Goal: Task Accomplishment & Management: Use online tool/utility

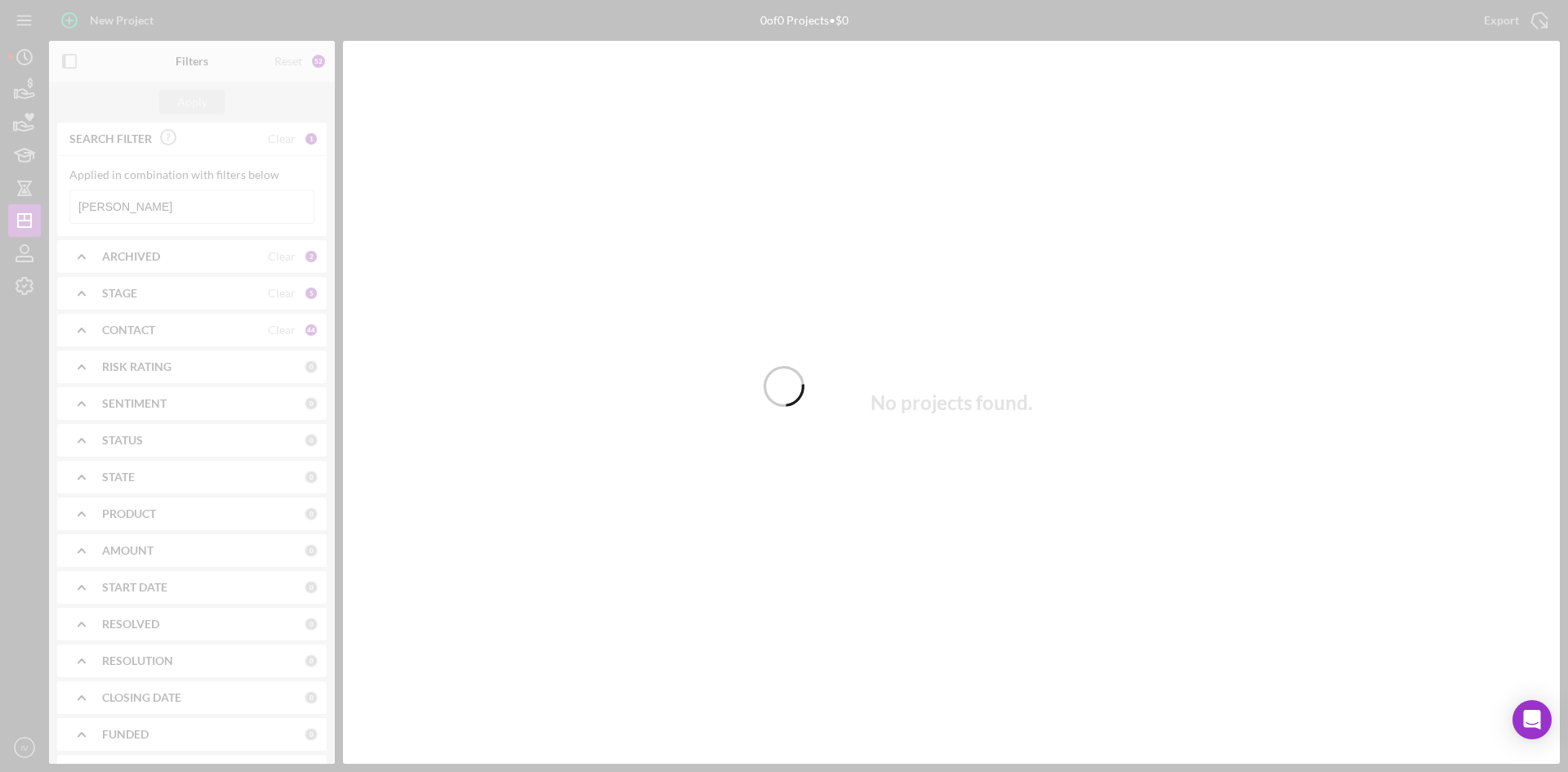
click at [152, 205] on div at bounding box center [784, 386] width 1568 height 772
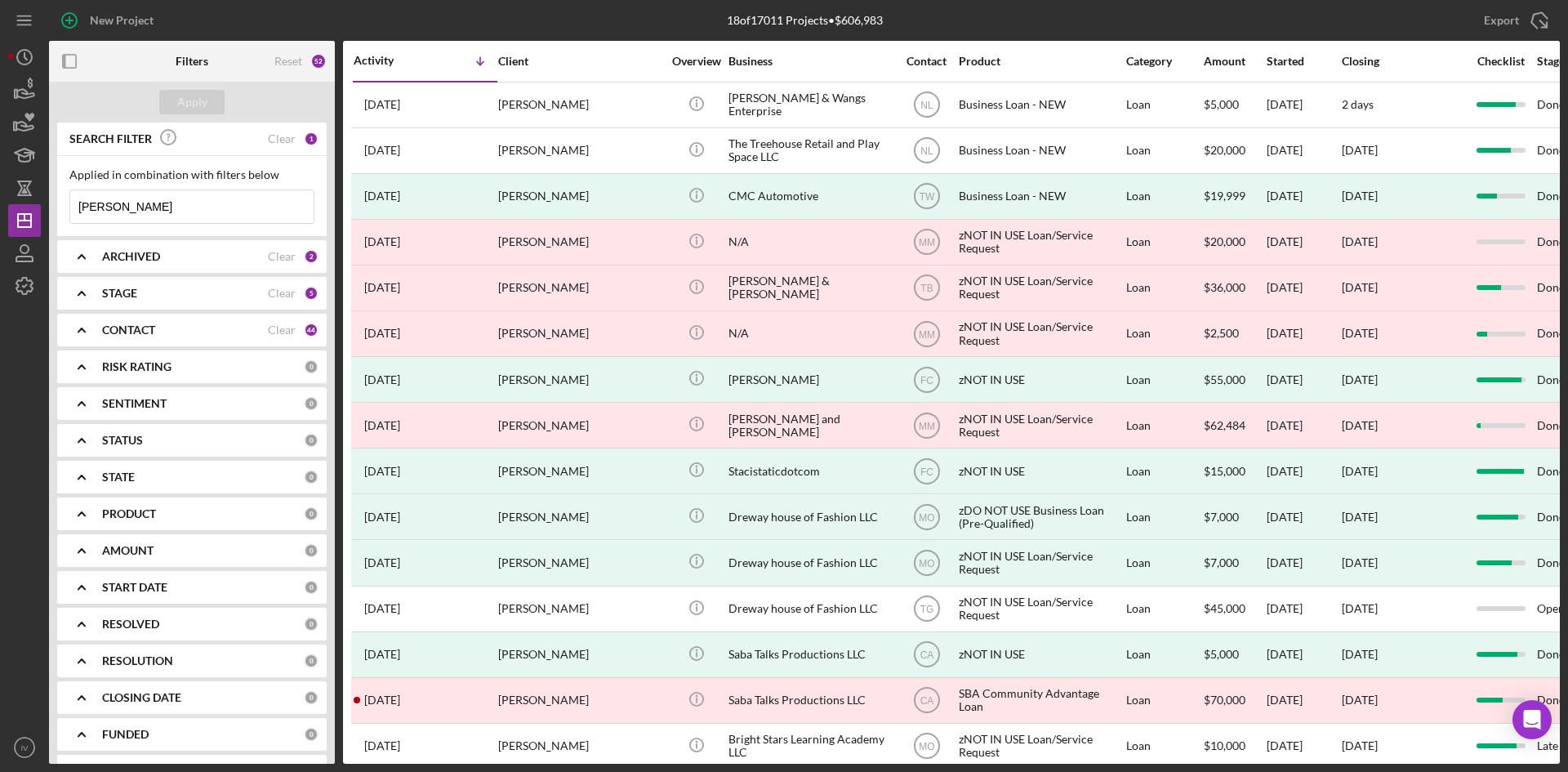
drag, startPoint x: 109, startPoint y: 205, endPoint x: 56, endPoint y: 205, distance: 53.0
click at [56, 205] on div "SEARCH FILTER Clear 1 Applied in combination with filters below [PERSON_NAME] I…" at bounding box center [192, 442] width 286 height 641
type input "[PERSON_NAME]"
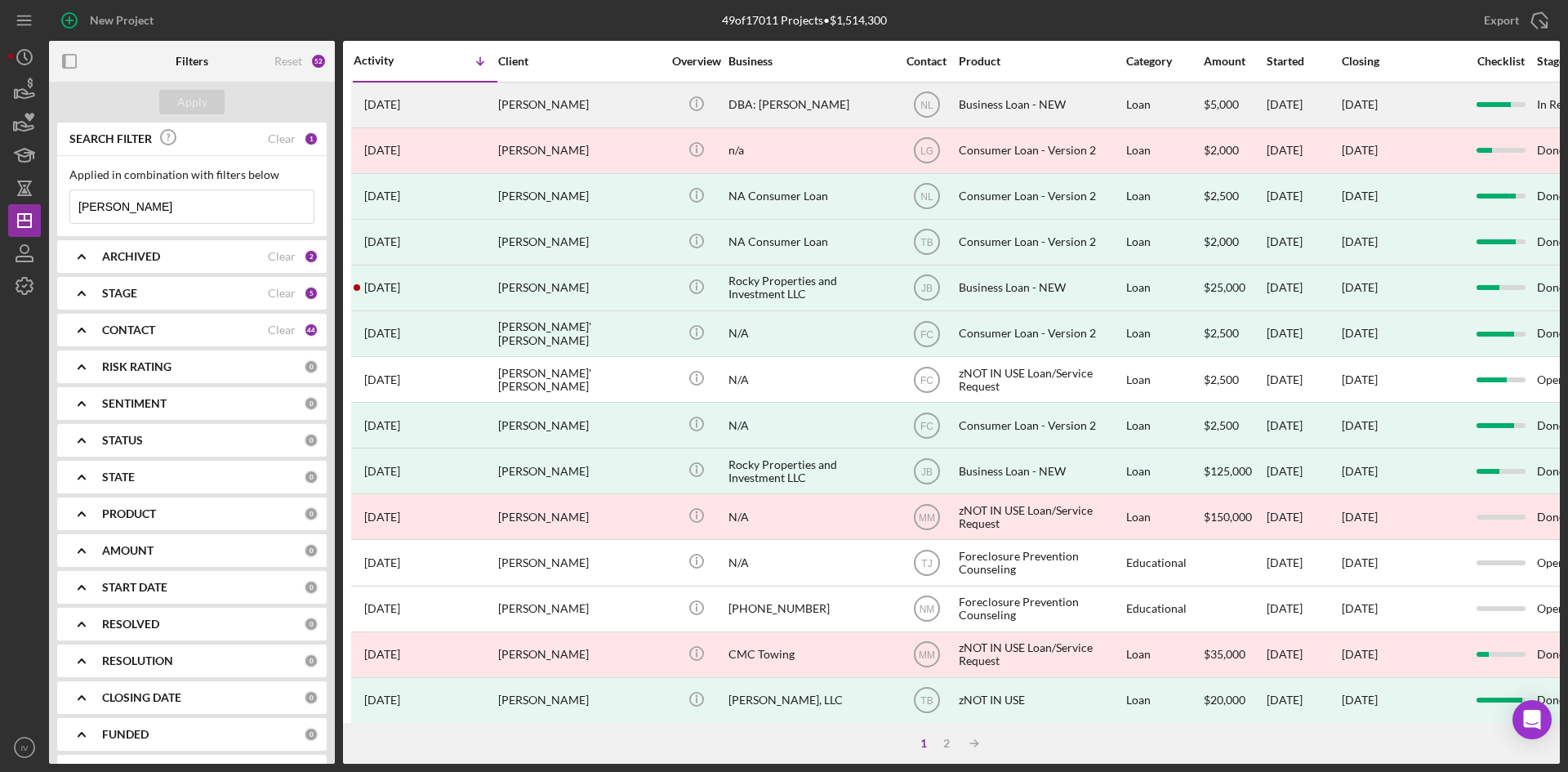
click at [817, 116] on div "DBA: [PERSON_NAME]" at bounding box center [810, 104] width 163 height 44
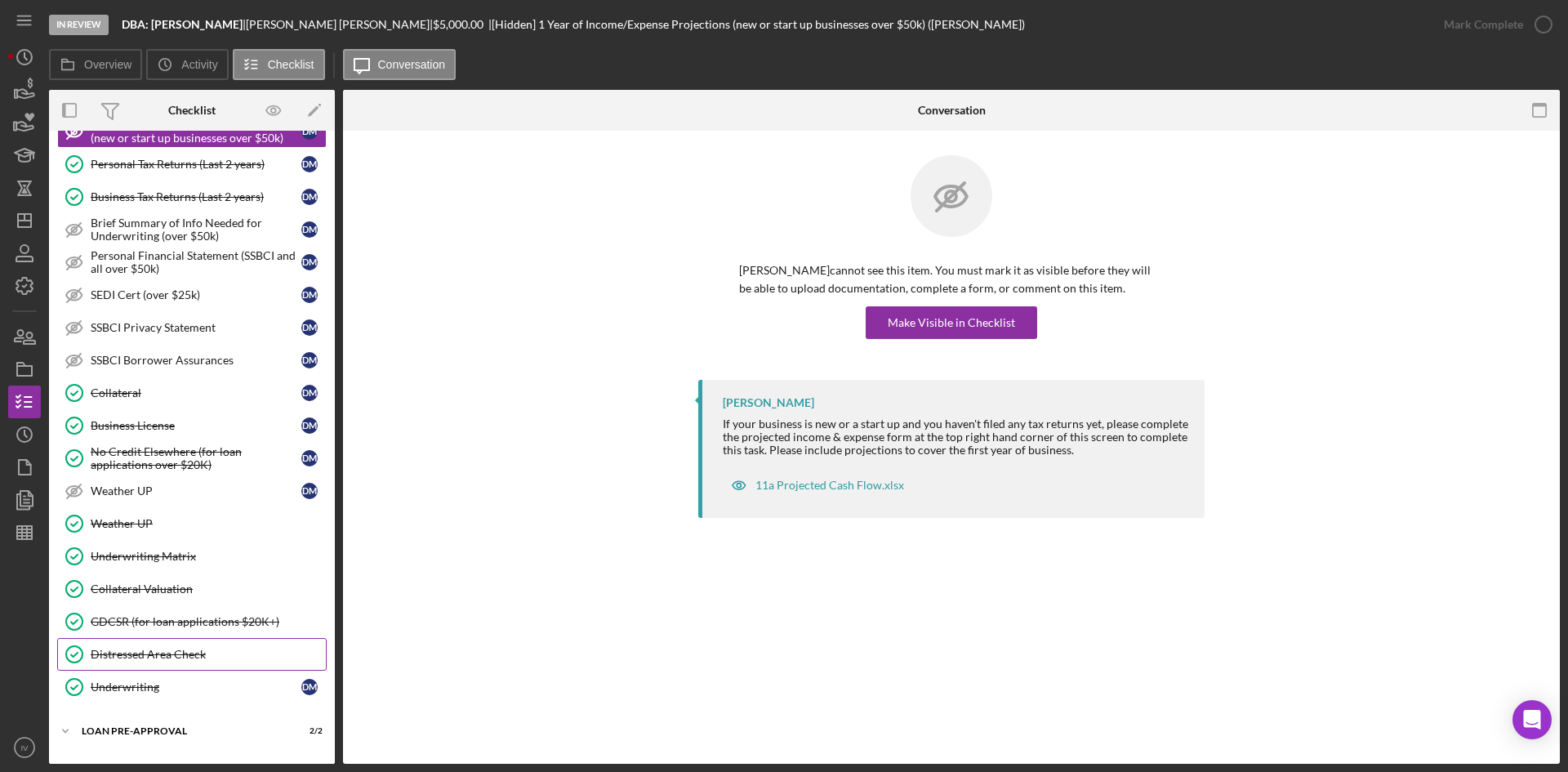
scroll to position [229, 0]
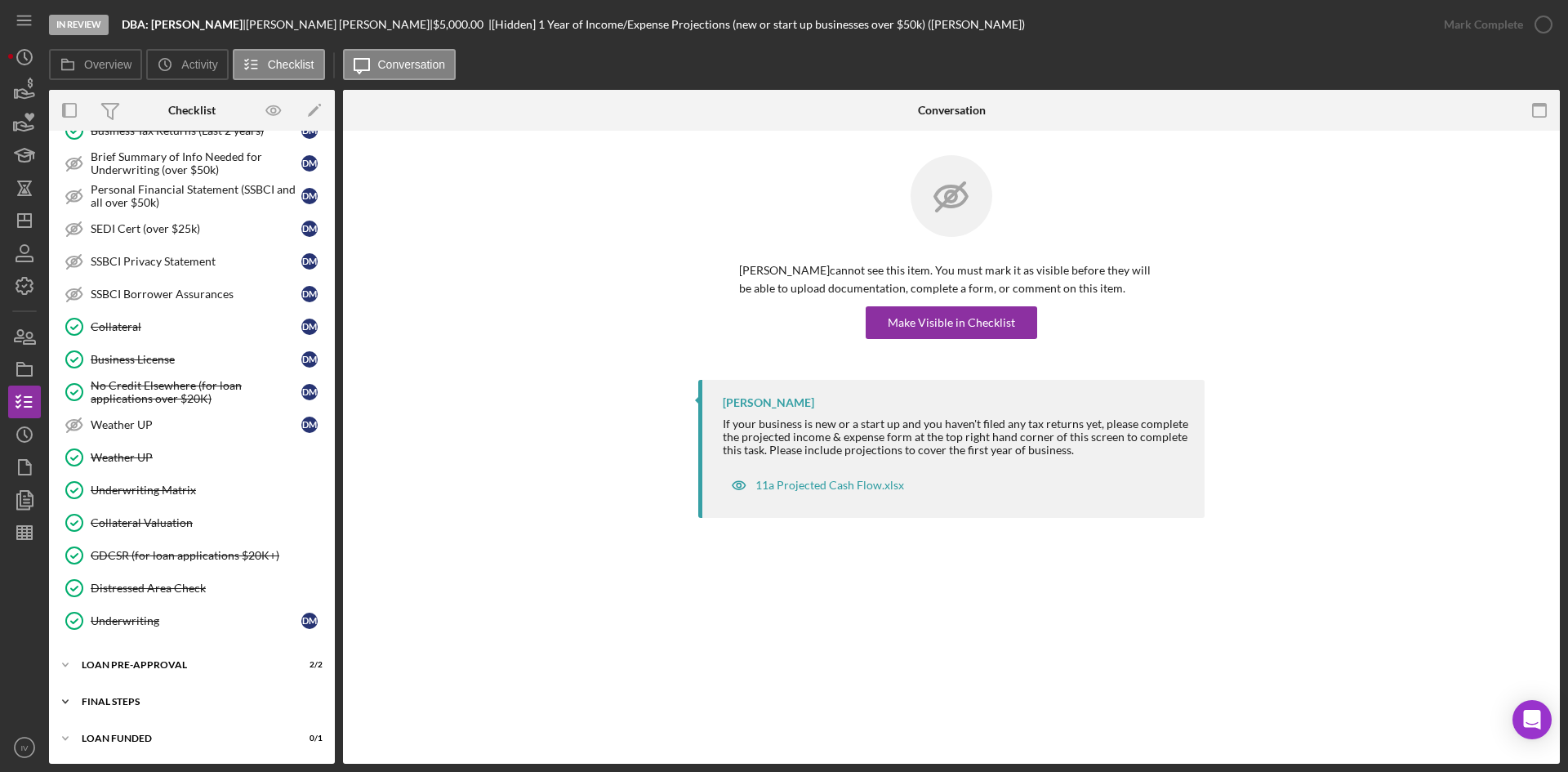
click at [138, 691] on div "Icon/Expander FINAL STEPS 7 / 17" at bounding box center [192, 701] width 286 height 33
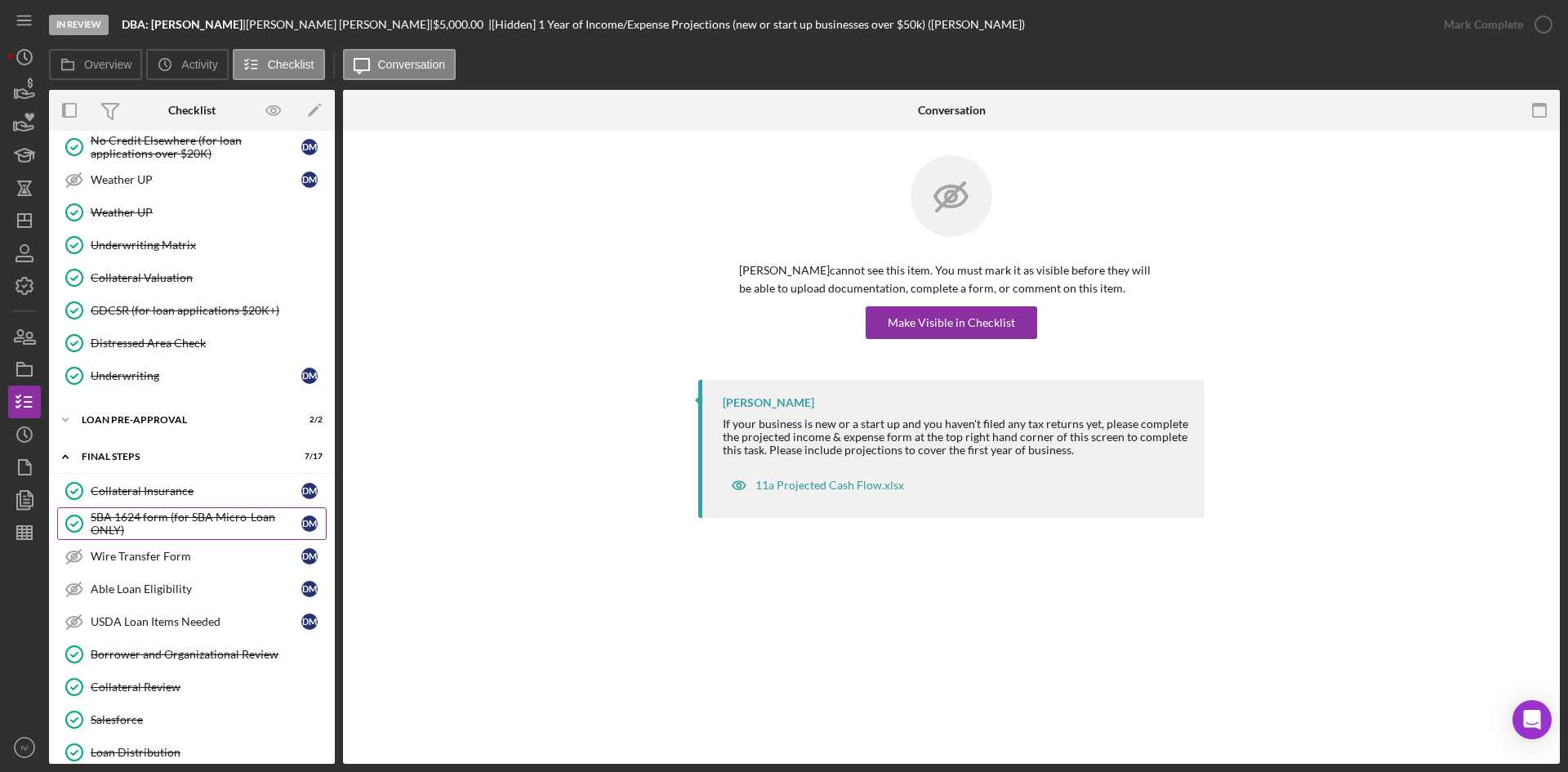
click at [221, 526] on div "SBA 1624 form (for SBA Micro-Loan ONLY)" at bounding box center [196, 523] width 211 height 27
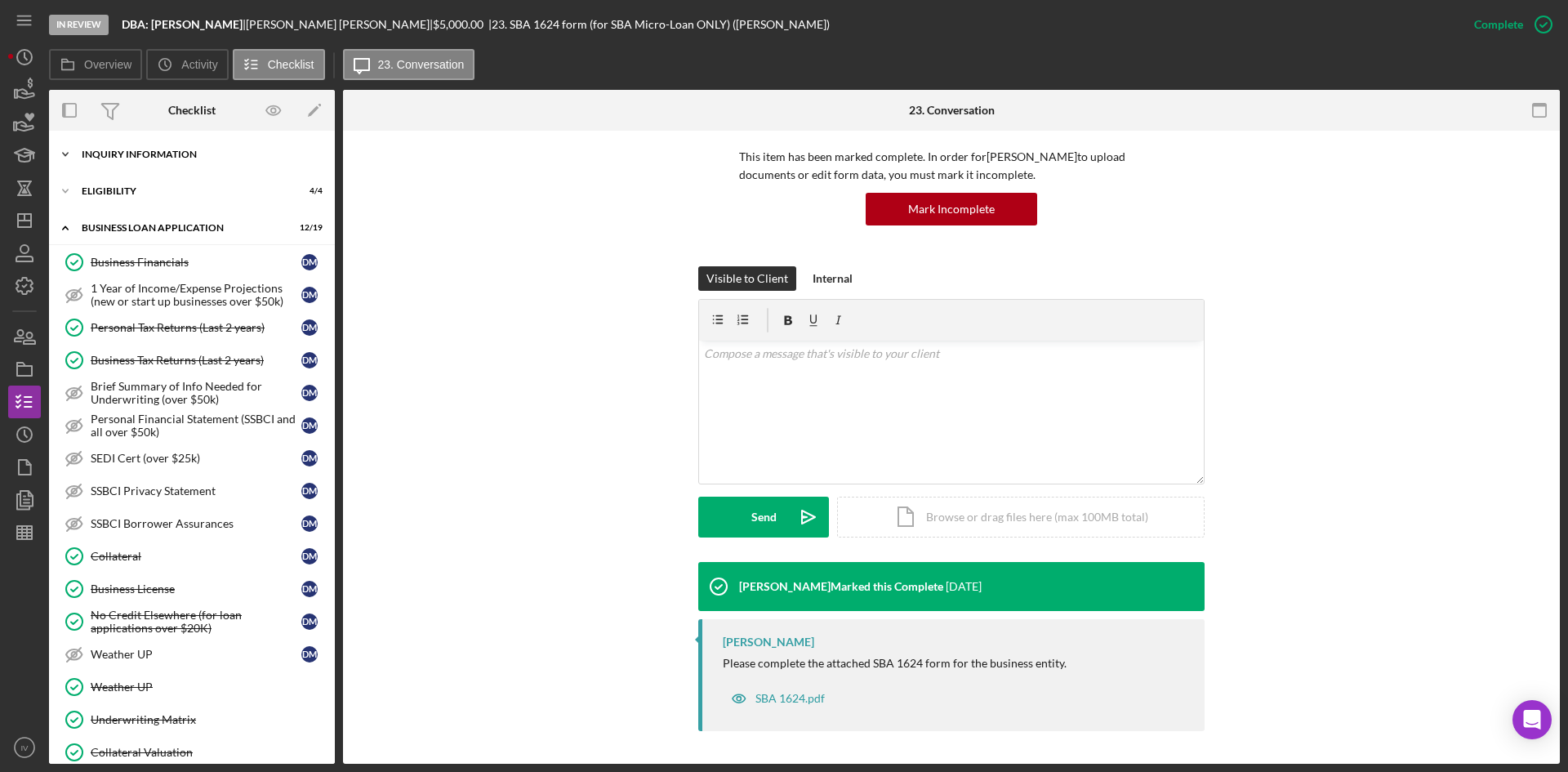
click at [111, 149] on div "Icon/Expander INQUIRY INFORMATION 20 / 20" at bounding box center [192, 154] width 286 height 33
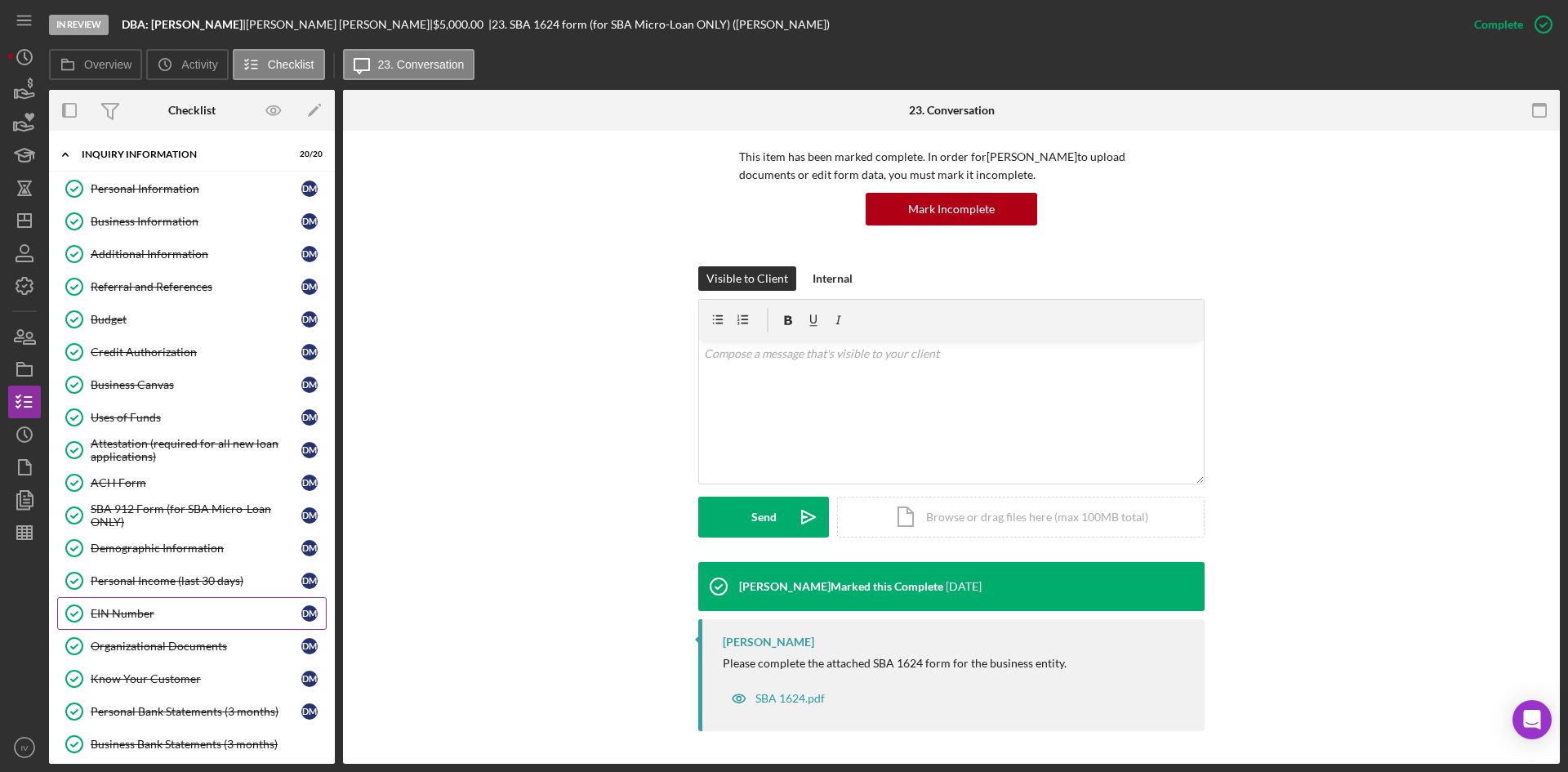
scroll to position [245, 0]
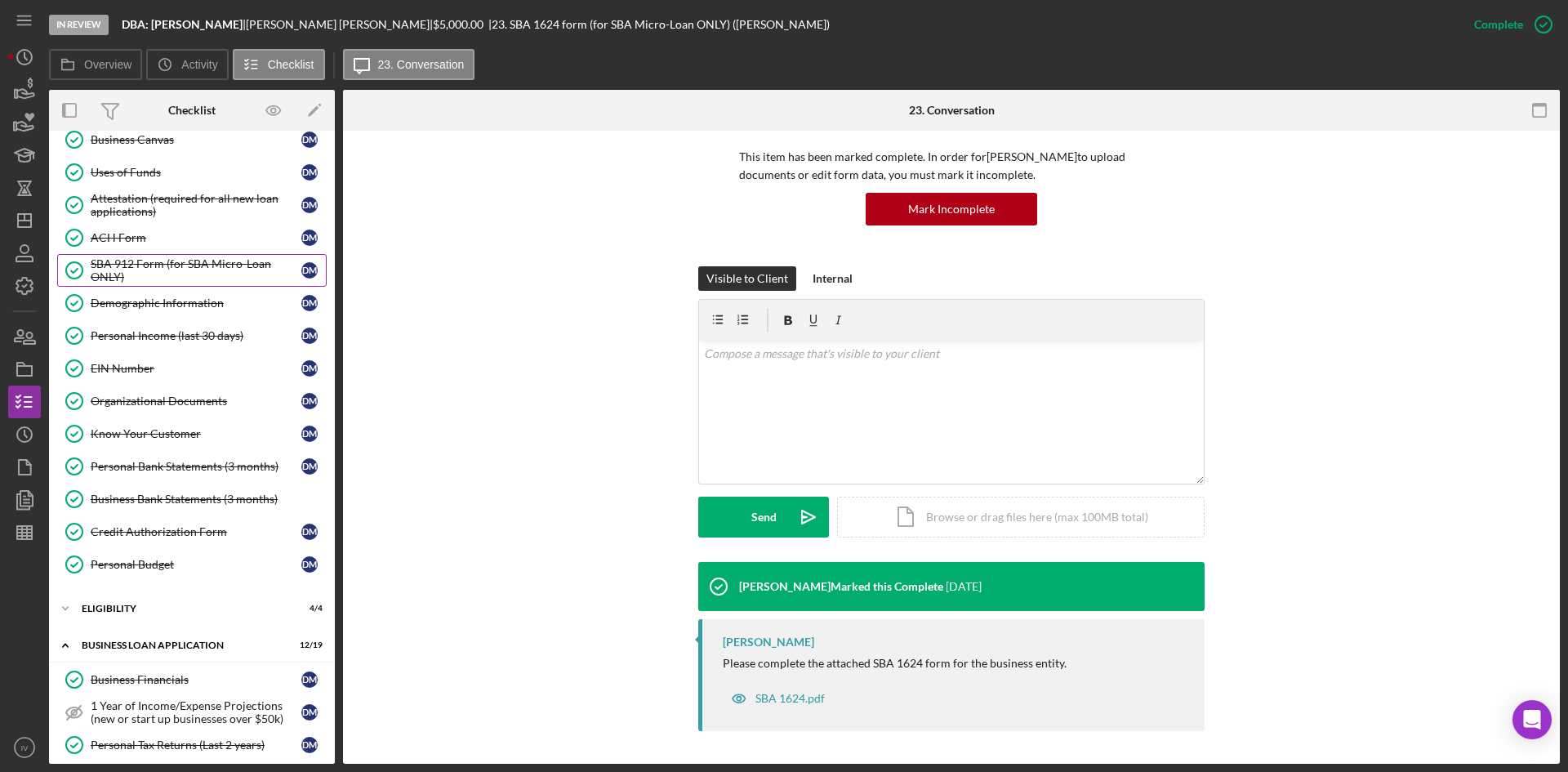
click at [173, 255] on link "SBA 912 Form (for SBA Micro-Loan ONLY) SBA 912 Form (for SBA Micro-Loan ONLY) […" at bounding box center [192, 270] width 270 height 33
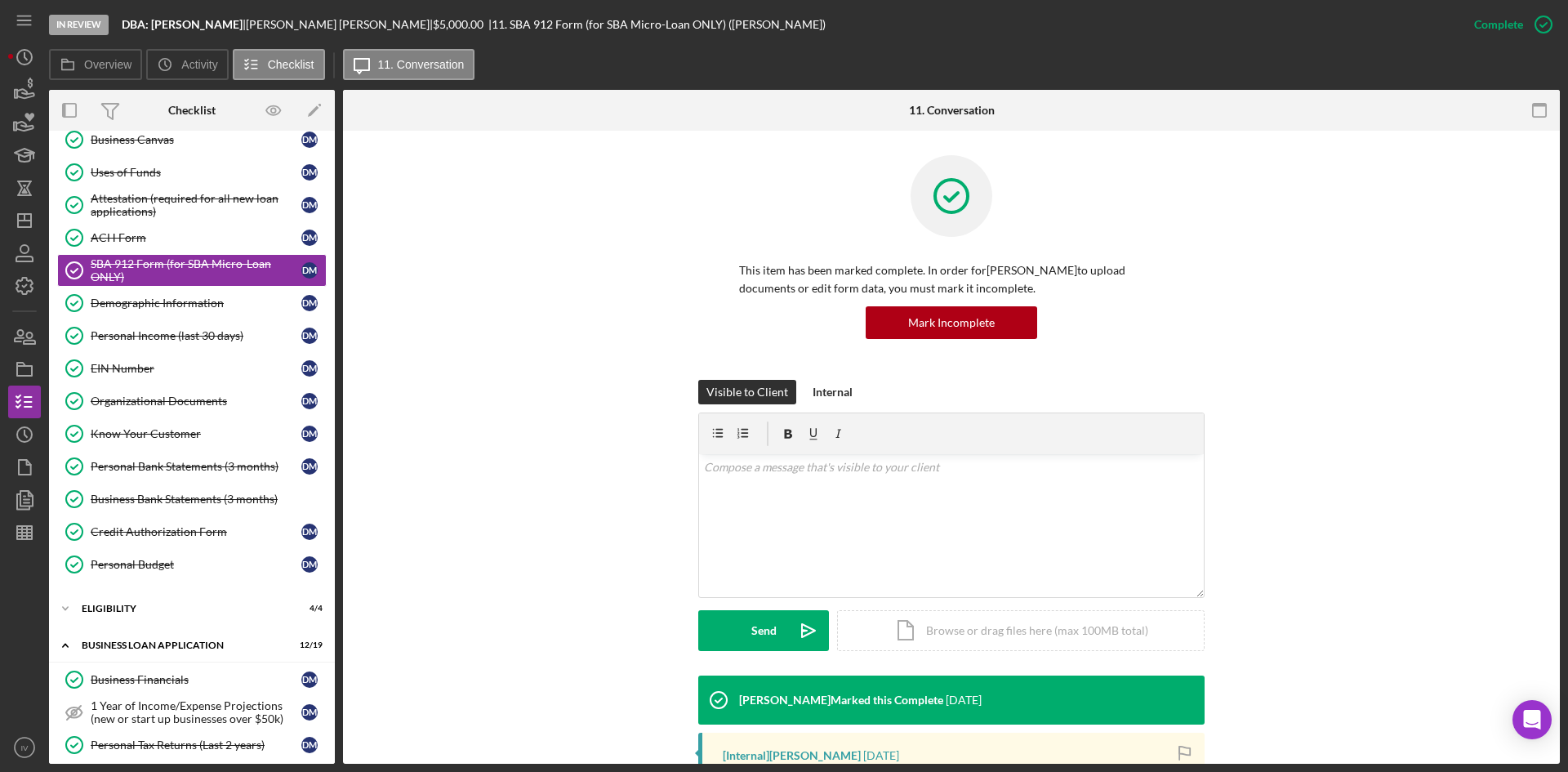
scroll to position [245, 0]
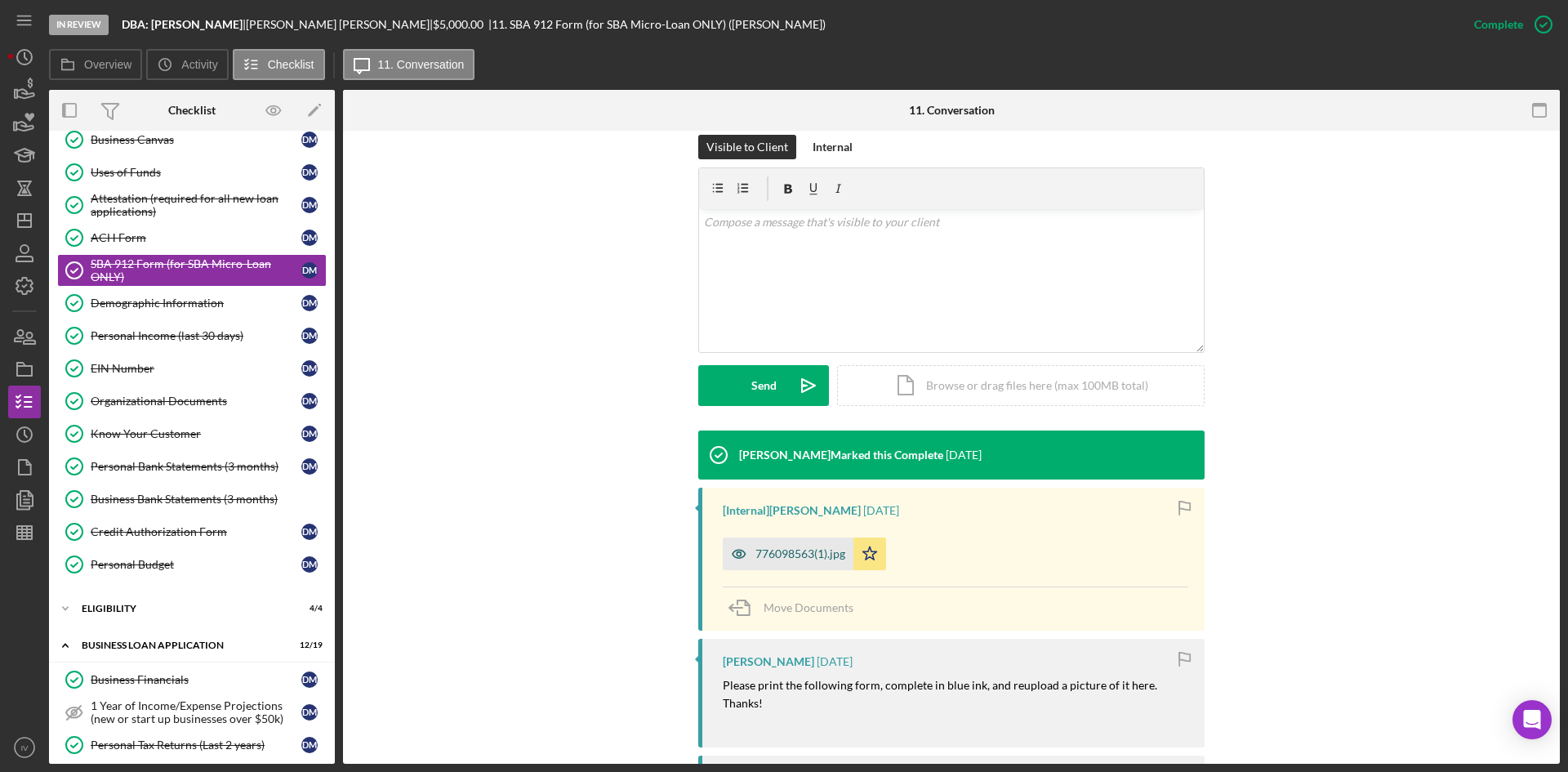
click at [794, 545] on div "776098563(1).jpg" at bounding box center [787, 554] width 131 height 33
